Goal: Information Seeking & Learning: Get advice/opinions

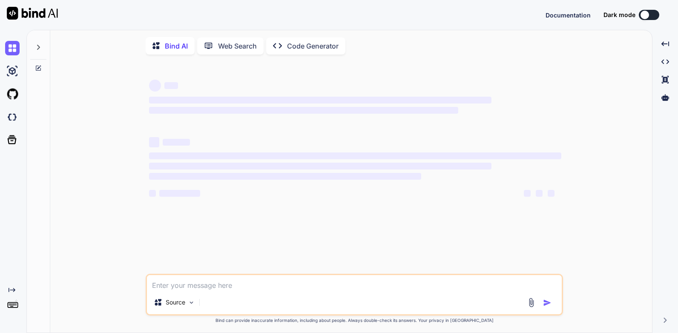
type textarea "x"
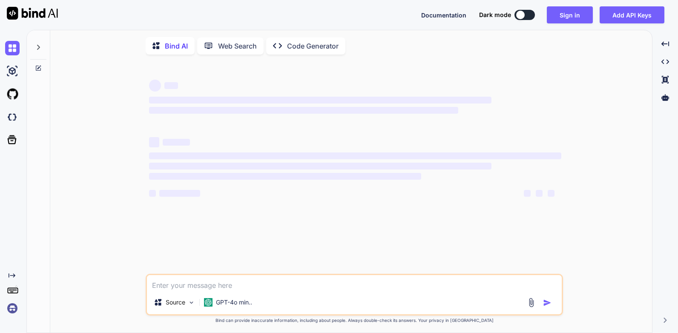
click at [14, 305] on img at bounding box center [12, 308] width 14 height 14
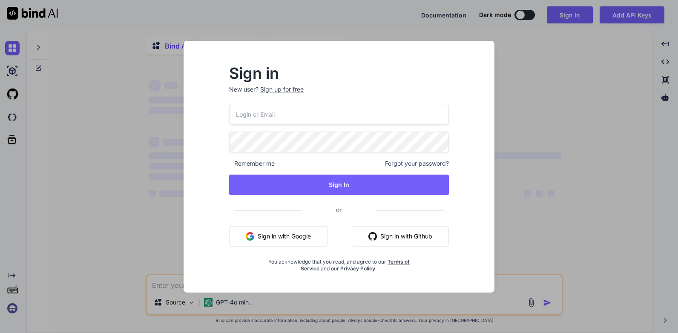
type input "mvouser@yopmail.com"
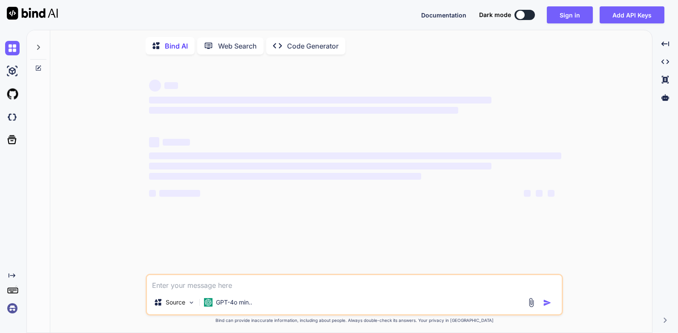
click at [12, 307] on img at bounding box center [12, 308] width 14 height 14
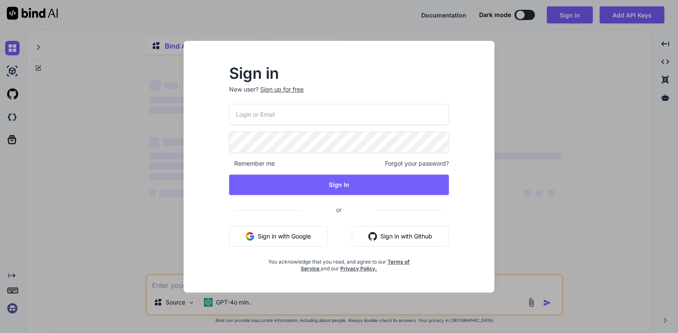
type textarea "x"
type input "[EMAIL_ADDRESS][DOMAIN_NAME]"
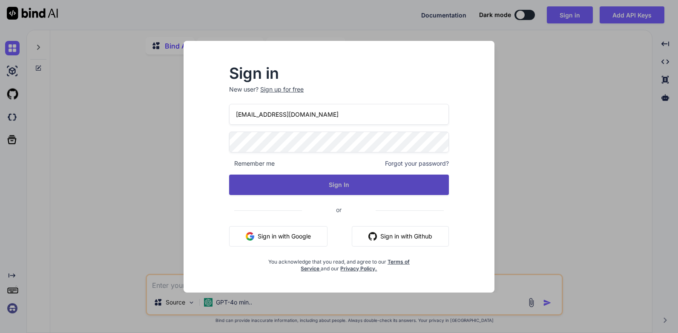
click at [342, 184] on button "Sign In" at bounding box center [339, 185] width 220 height 20
click at [344, 183] on button "Sign In" at bounding box center [339, 185] width 220 height 20
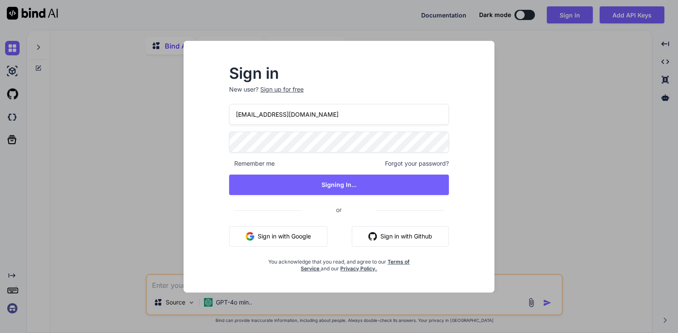
type textarea "x"
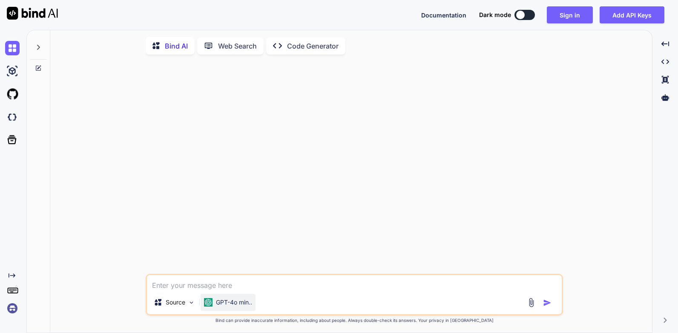
click at [229, 303] on p "GPT-4o min.." at bounding box center [234, 302] width 36 height 9
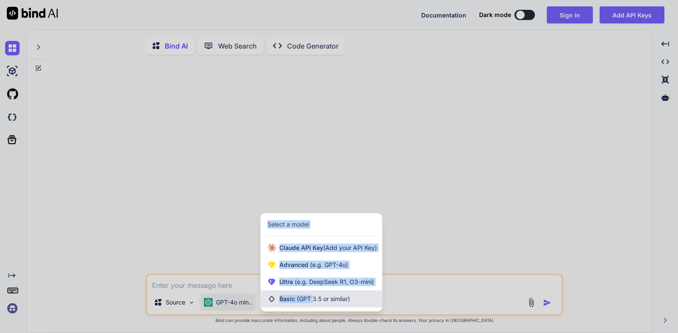
drag, startPoint x: 229, startPoint y: 303, endPoint x: 313, endPoint y: 307, distance: 84.9
click at [256, 307] on div "GPT-4o min.. Select a model Claude API Key (Add your API Key) Advanced (e.g. GP…" at bounding box center [228, 304] width 55 height 20
click at [313, 307] on div "Basic (GPT 3.5 or similar)" at bounding box center [321, 298] width 121 height 17
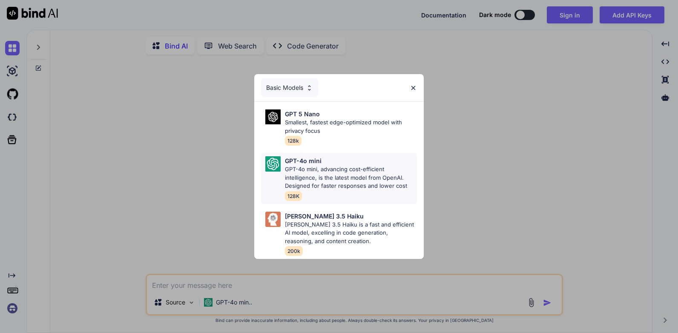
click at [387, 185] on p "GPT-4o mini, advancing cost-efficient intelligence, is the latest model from Op…" at bounding box center [351, 177] width 132 height 25
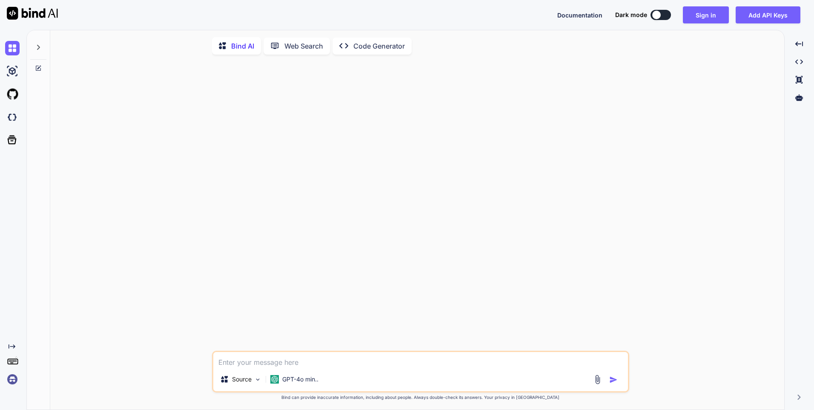
click at [335, 333] on div "Source GPT-4o min.." at bounding box center [420, 371] width 417 height 42
click at [338, 333] on textarea at bounding box center [420, 359] width 415 height 15
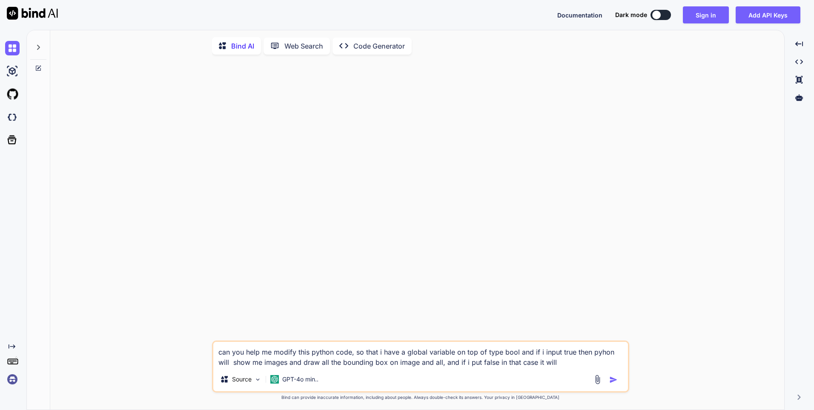
click at [556, 333] on textarea "can you help me modify this python code, so that i have a global variable on to…" at bounding box center [420, 355] width 415 height 26
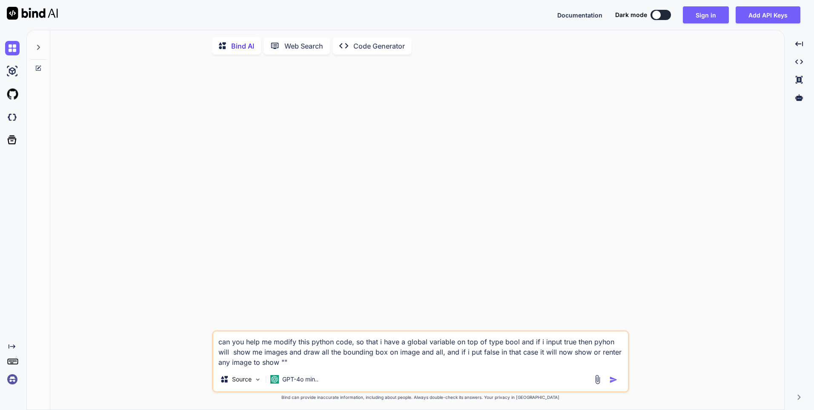
click at [270, 333] on textarea "can you help me modify this python code, so that i have a global variable on to…" at bounding box center [420, 349] width 415 height 36
paste textarea "import os import re import zmq import cv2 import torch import numpy as np from …"
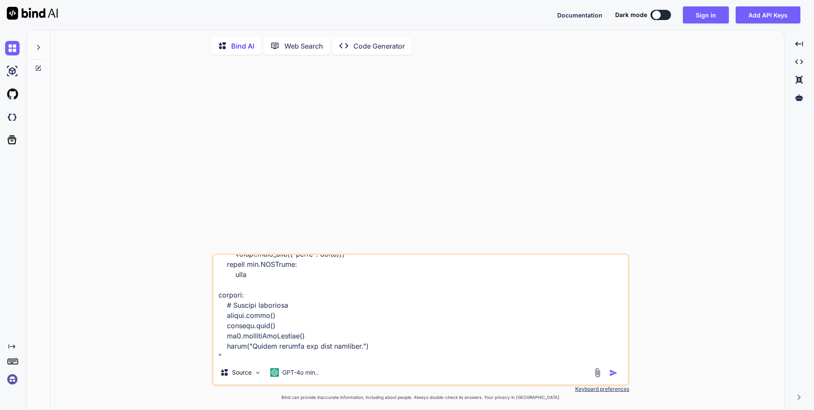
type textarea "can you help me modify this python code, so that i have a global variable on to…"
click at [615, 333] on img "button" at bounding box center [613, 372] width 9 height 9
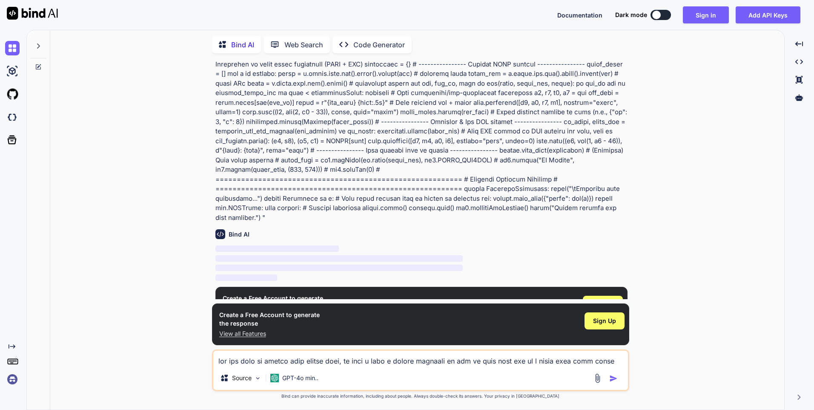
scroll to position [620, 0]
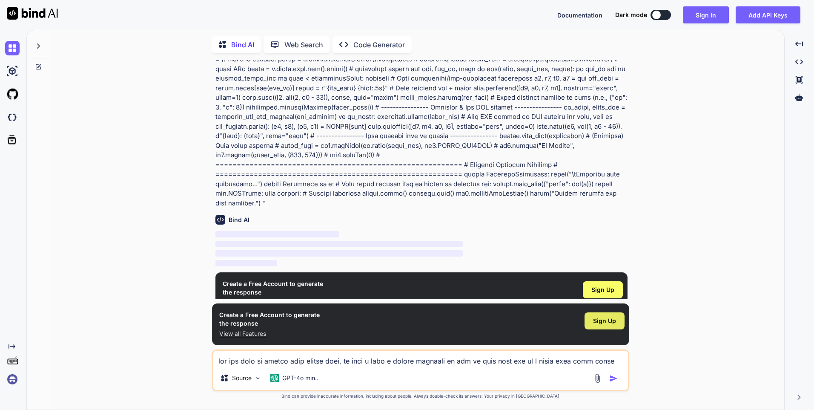
click at [602, 318] on span "Sign Up" at bounding box center [604, 320] width 23 height 9
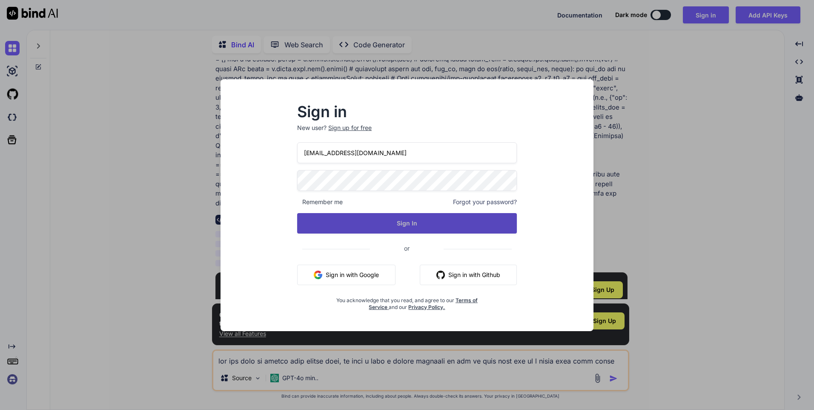
click at [419, 216] on button "Sign In" at bounding box center [407, 223] width 220 height 20
click at [416, 225] on button "Sign In" at bounding box center [407, 223] width 220 height 20
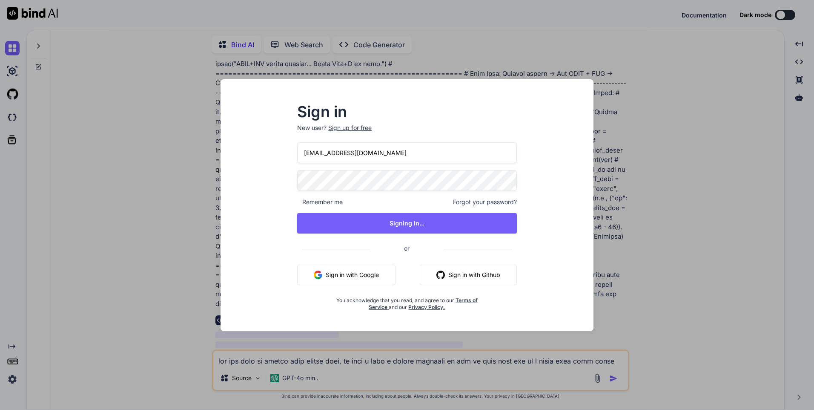
scroll to position [0, 0]
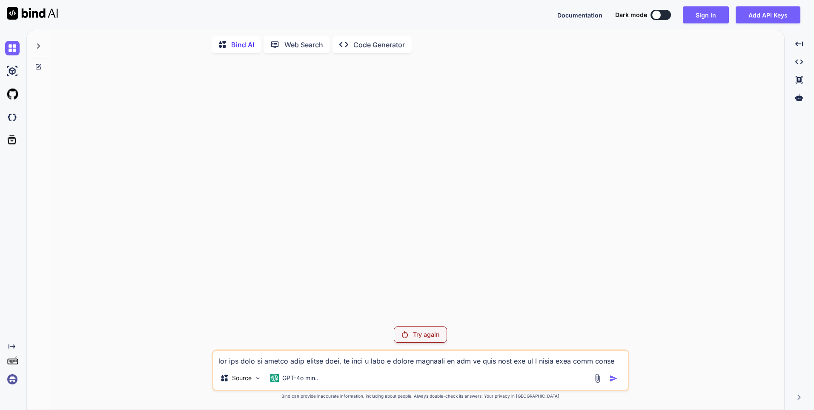
click at [416, 333] on p "Try again" at bounding box center [426, 334] width 26 height 9
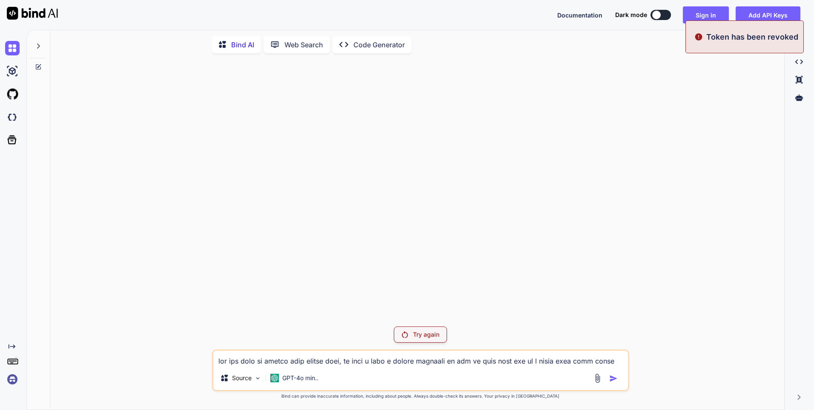
click at [416, 333] on p "Try again" at bounding box center [426, 334] width 26 height 9
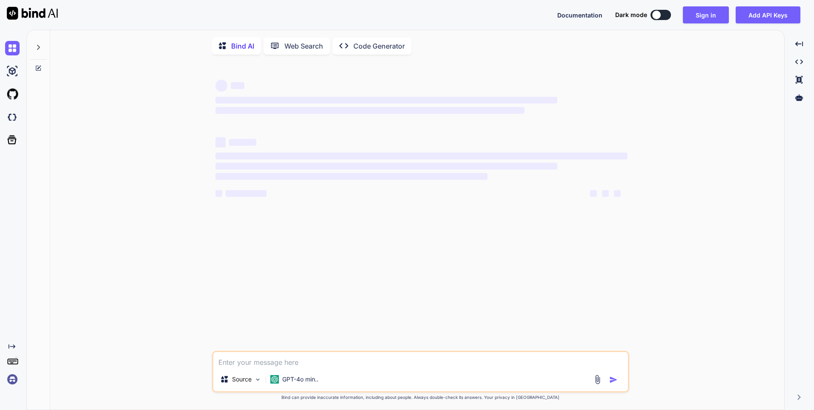
click at [11, 382] on img at bounding box center [12, 379] width 14 height 14
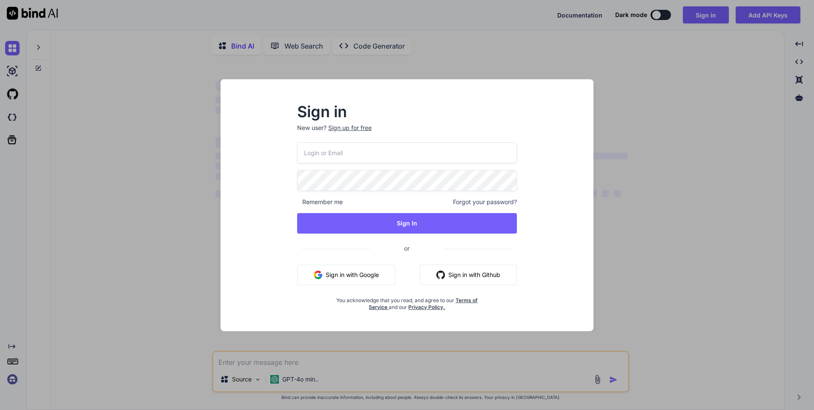
type input "[EMAIL_ADDRESS][DOMAIN_NAME]"
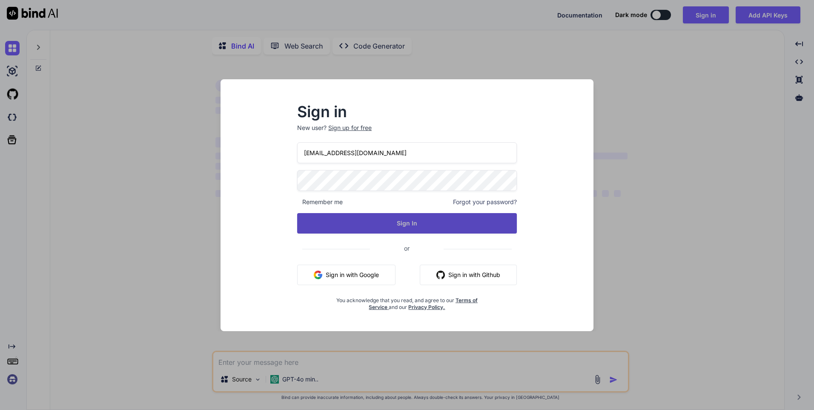
click at [343, 223] on button "Sign In" at bounding box center [407, 223] width 220 height 20
drag, startPoint x: 376, startPoint y: 210, endPoint x: 379, endPoint y: 215, distance: 6.7
click at [378, 212] on div "IgnaCorp@yopmail.com Remember me Forgot your password? Sign In or Sign in with …" at bounding box center [407, 226] width 220 height 168
click at [383, 221] on button "Sign In" at bounding box center [407, 223] width 220 height 20
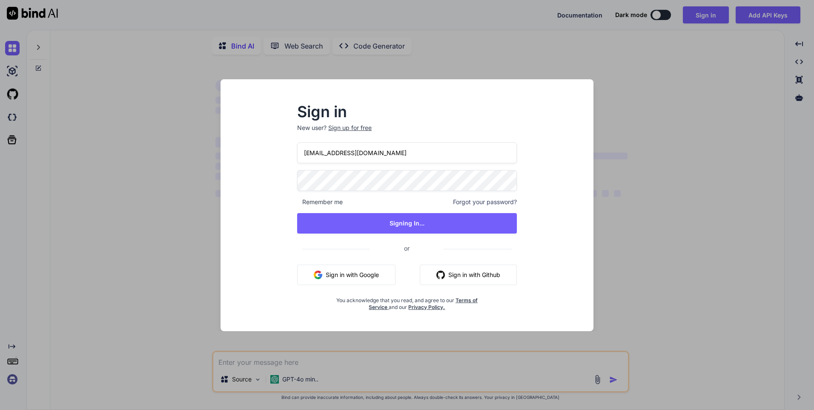
click at [237, 120] on div "Sign in New user? Sign up for free IgnaCorp@yopmail.com Remember me Forgot your…" at bounding box center [406, 213] width 359 height 236
click at [154, 120] on div "Sign in New user? Sign up for free IgnaCorp@yopmail.com Remember me Forgot your…" at bounding box center [407, 205] width 814 height 410
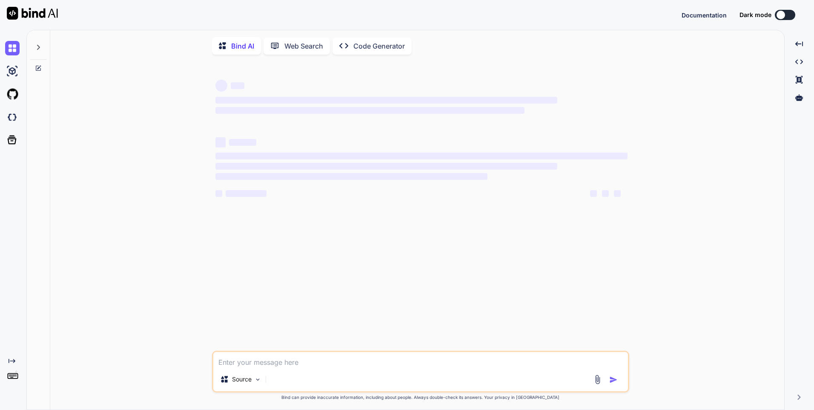
type textarea "x"
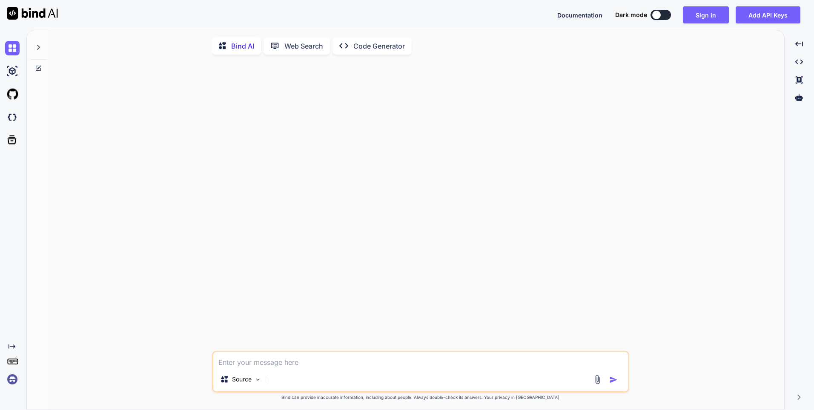
click at [42, 49] on div at bounding box center [38, 44] width 16 height 29
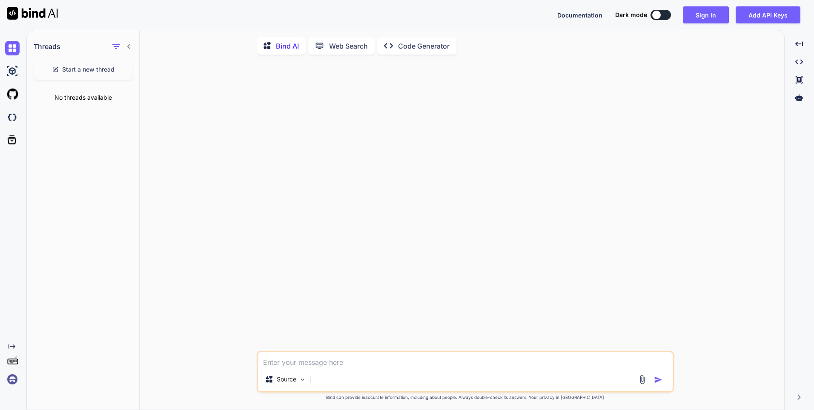
click at [115, 137] on div "Threads Start a new thread No threads available" at bounding box center [83, 220] width 113 height 380
click at [11, 380] on img at bounding box center [12, 379] width 14 height 14
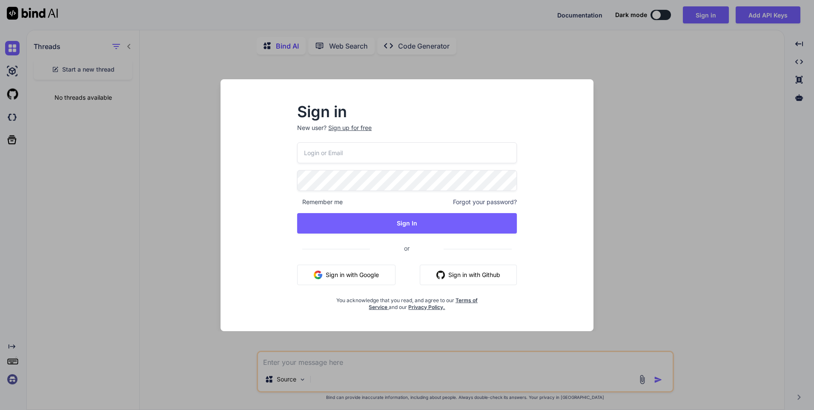
type input "[EMAIL_ADDRESS][DOMAIN_NAME]"
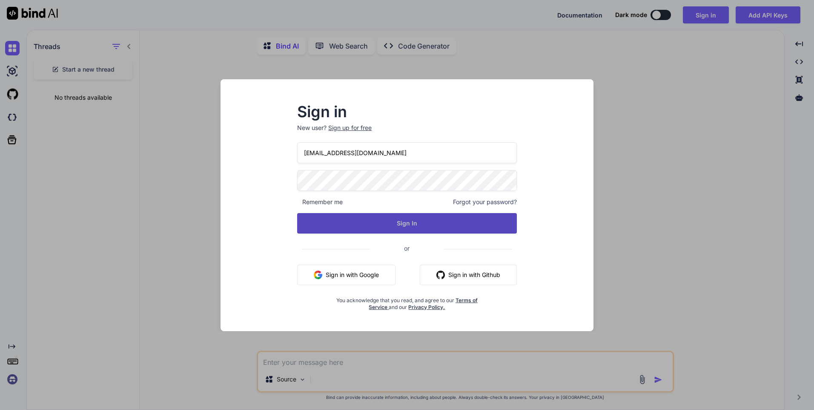
click at [384, 218] on button "Sign In" at bounding box center [407, 223] width 220 height 20
click at [399, 228] on button "Sign In" at bounding box center [407, 223] width 220 height 20
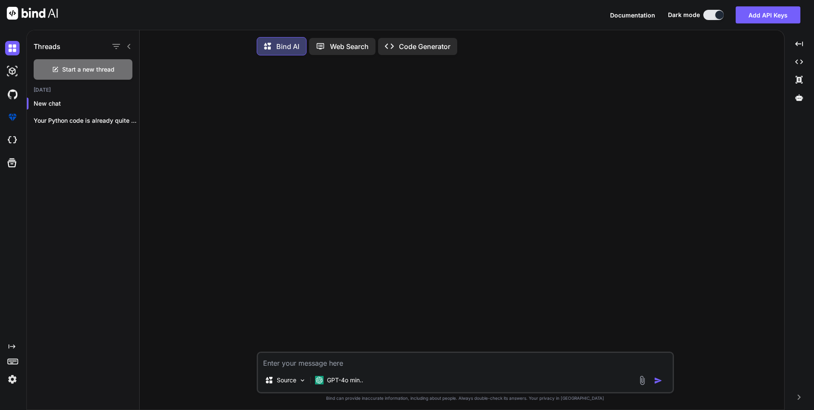
click at [302, 156] on div at bounding box center [466, 206] width 416 height 289
click at [80, 123] on p "Your Python code is already quite structured..." at bounding box center [87, 120] width 106 height 9
click at [67, 111] on div "New chat" at bounding box center [83, 103] width 112 height 17
click at [128, 120] on icon "button" at bounding box center [129, 120] width 5 height 5
click at [146, 157] on span "Delete" at bounding box center [149, 154] width 18 height 9
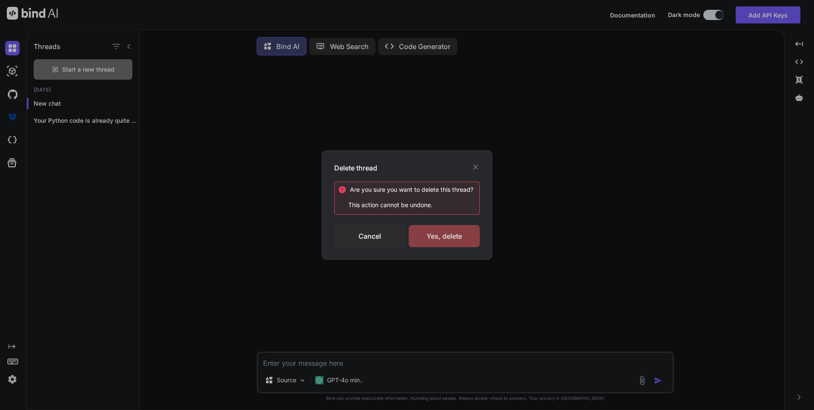
click at [459, 234] on div "Yes, delete" at bounding box center [444, 236] width 71 height 22
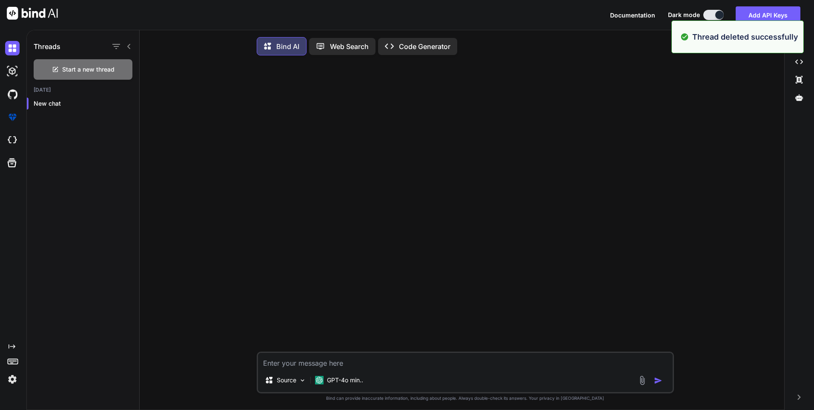
click at [131, 49] on icon at bounding box center [129, 46] width 7 height 7
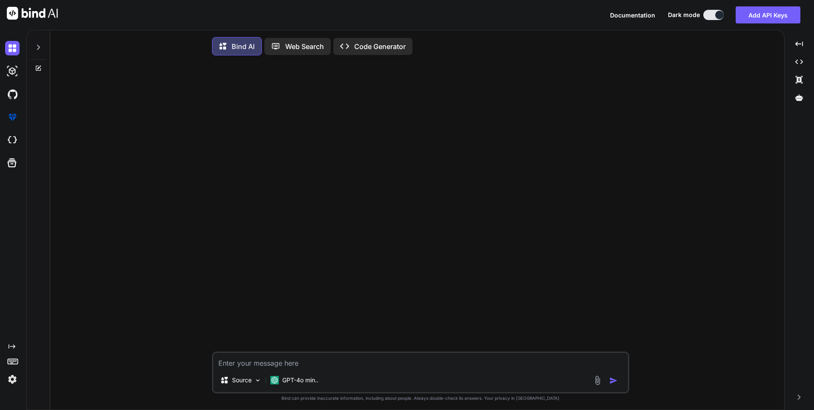
click at [336, 359] on textarea at bounding box center [420, 360] width 415 height 15
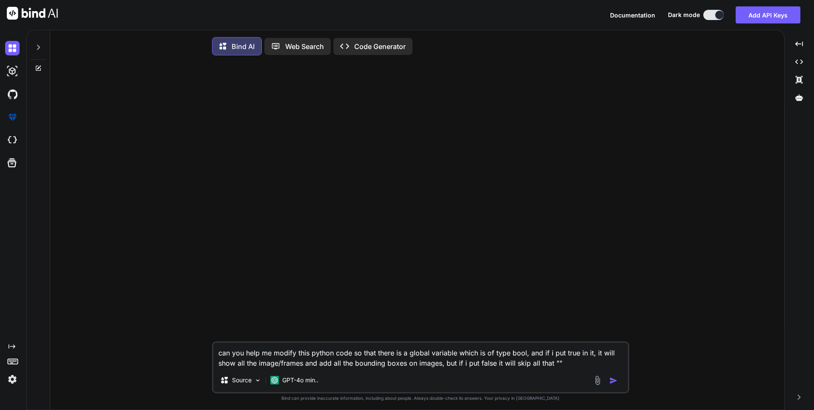
click at [555, 364] on textarea "can you help me modify this python code so that there is a global variable whic…" at bounding box center [420, 355] width 415 height 26
paste textarea "import os import re import zmq import cv2 import torch import numpy as np from …"
type textarea "can you help me modify this python code so that there is a global variable whic…"
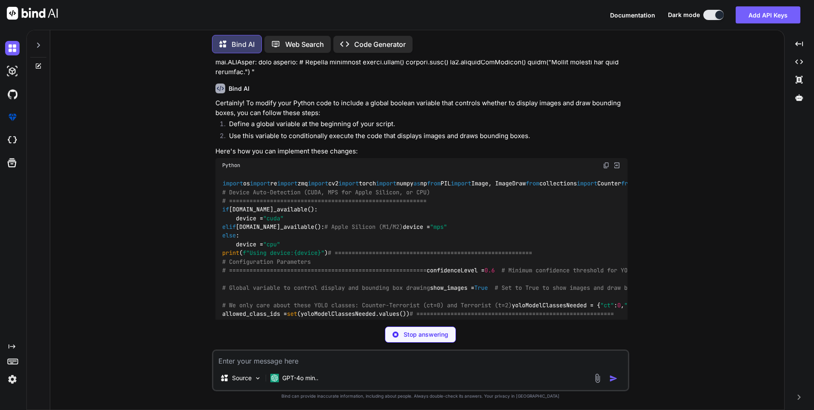
scroll to position [770, 0]
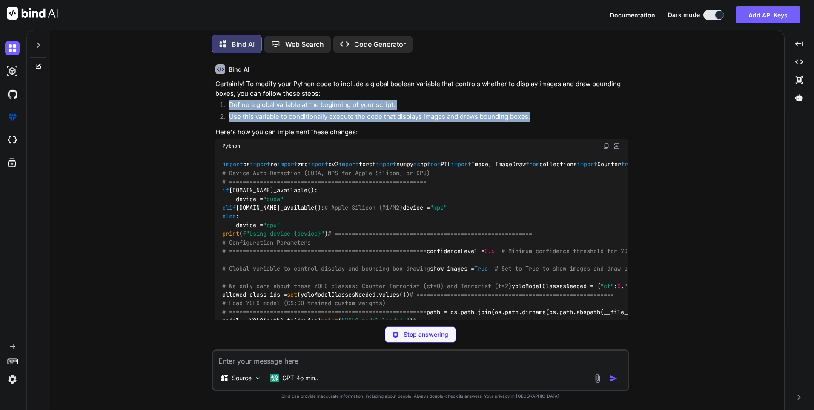
drag, startPoint x: 231, startPoint y: 86, endPoint x: 541, endPoint y: 100, distance: 310.8
click at [541, 100] on ol "Define a global variable at the beginning of your script. Use this variable to …" at bounding box center [421, 112] width 412 height 24
click at [541, 112] on li "Use this variable to conditionally execute the code that displays images and dr…" at bounding box center [424, 118] width 405 height 12
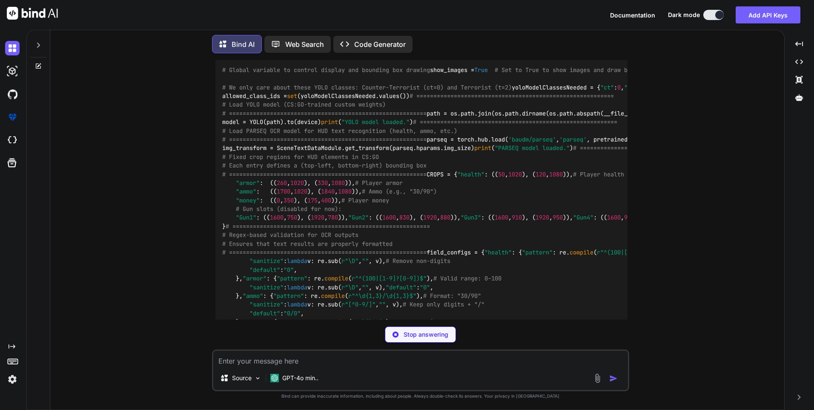
scroll to position [997, 0]
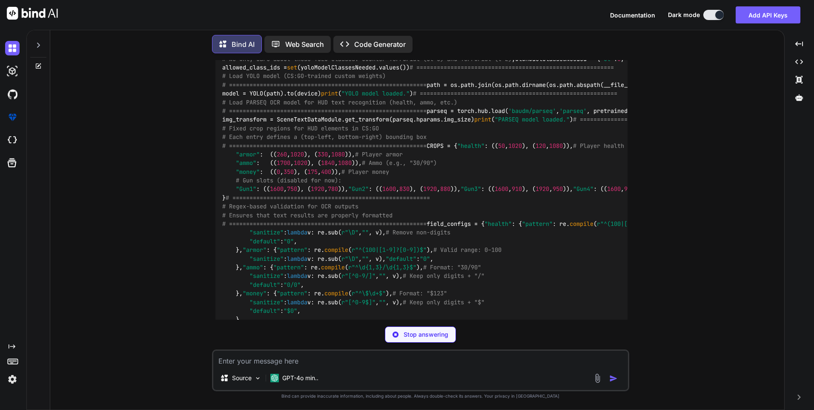
click at [243, 169] on code "import os import re import zmq import cv2 import torch import numpy as np from …" at bounding box center [646, 254] width 849 height 643
click at [242, 169] on code "import os import re import zmq import cv2 import torch import numpy as np from …" at bounding box center [646, 259] width 849 height 652
click at [241, 169] on code "import os import re import zmq import cv2 import torch import numpy as np from …" at bounding box center [646, 259] width 849 height 652
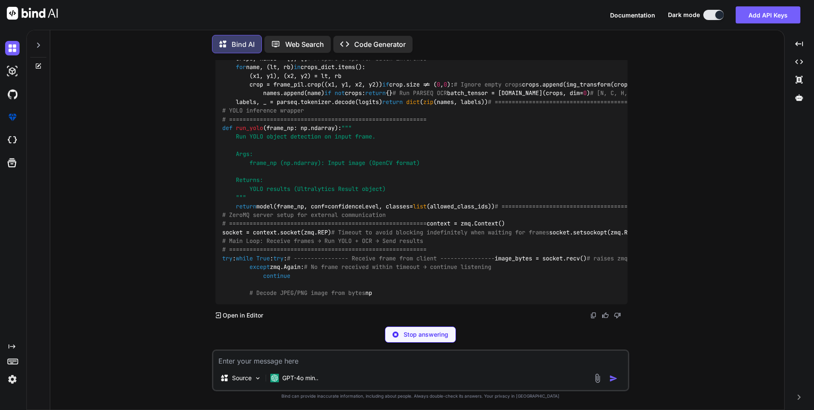
drag, startPoint x: 322, startPoint y: 187, endPoint x: 299, endPoint y: 183, distance: 22.5
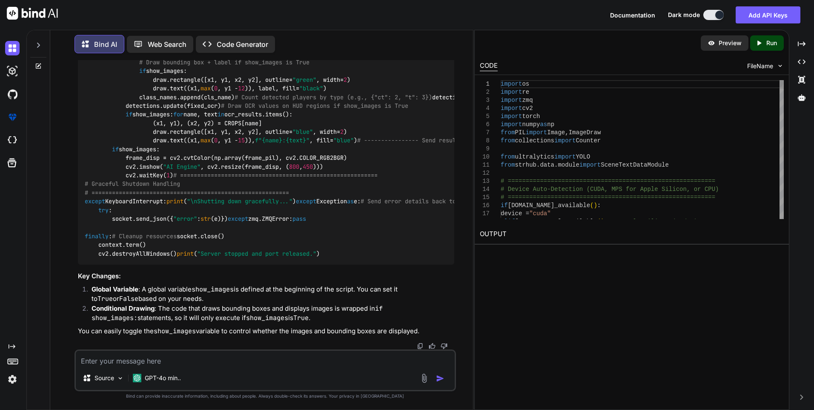
scroll to position [3044, 0]
click at [810, 44] on div "Created with Pixso." at bounding box center [802, 44] width 18 height 14
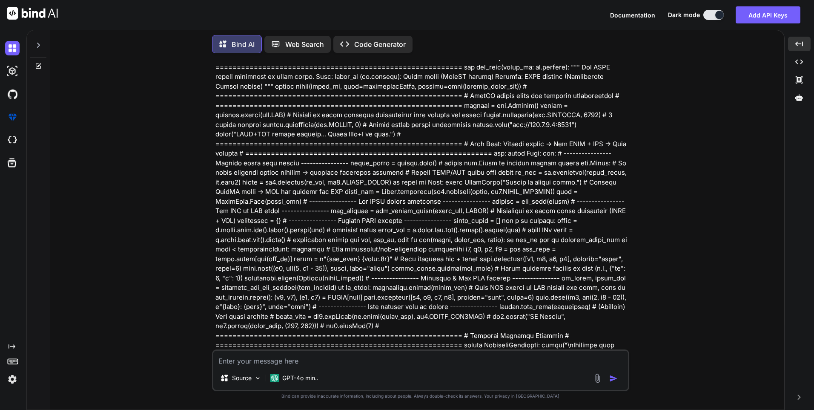
scroll to position [687, 0]
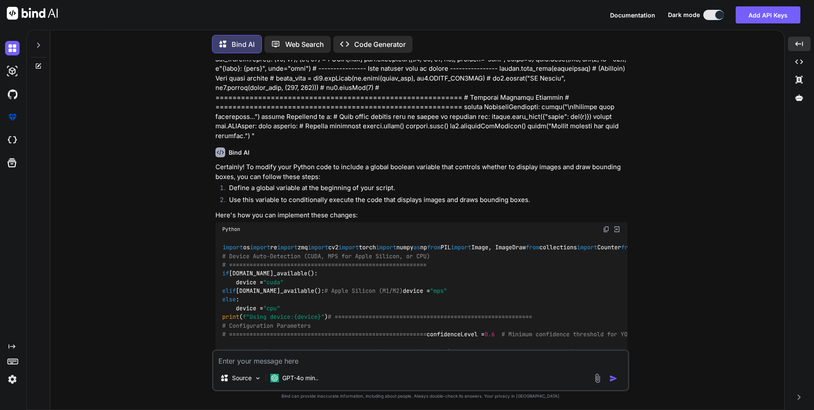
click at [606, 226] on img at bounding box center [606, 229] width 7 height 7
